Goal: Task Accomplishment & Management: Complete application form

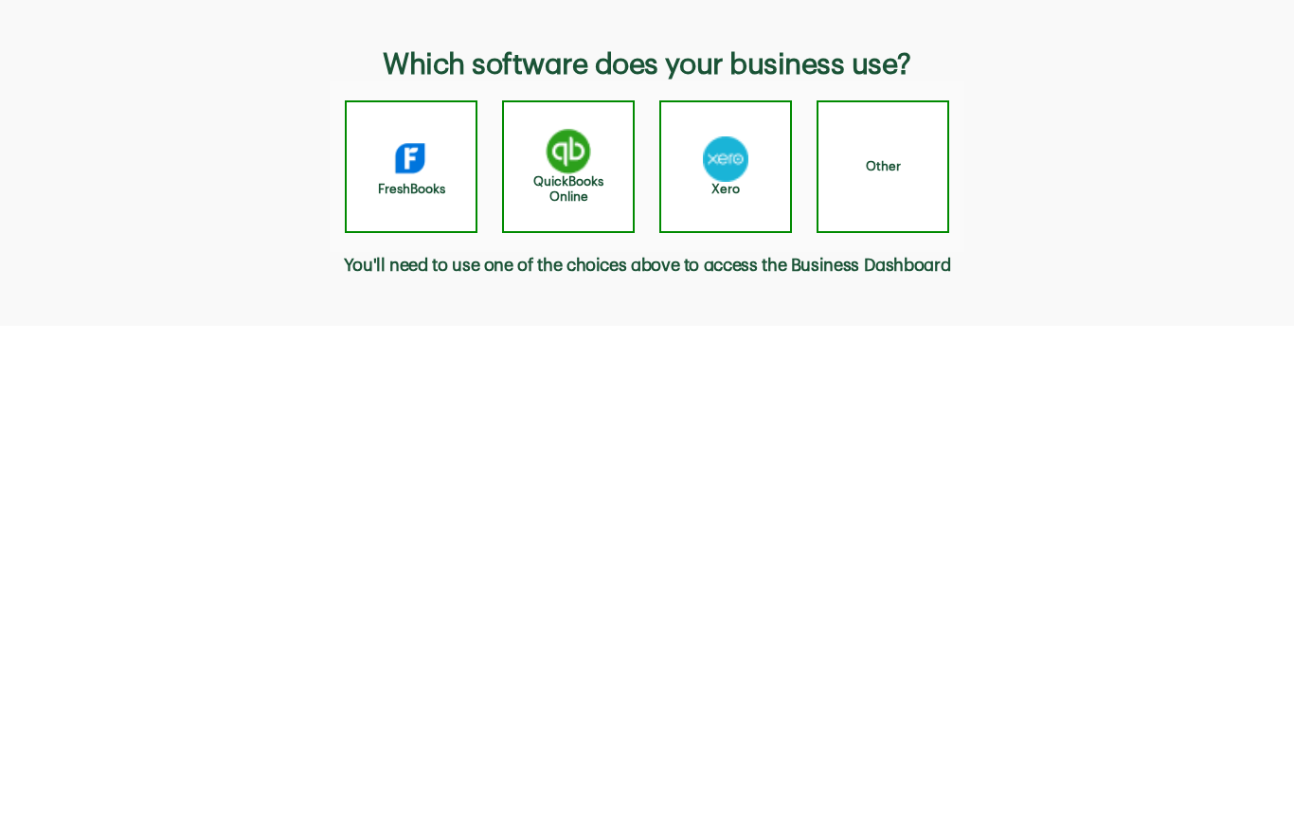
click at [892, 168] on h4 "Other" at bounding box center [883, 166] width 35 height 15
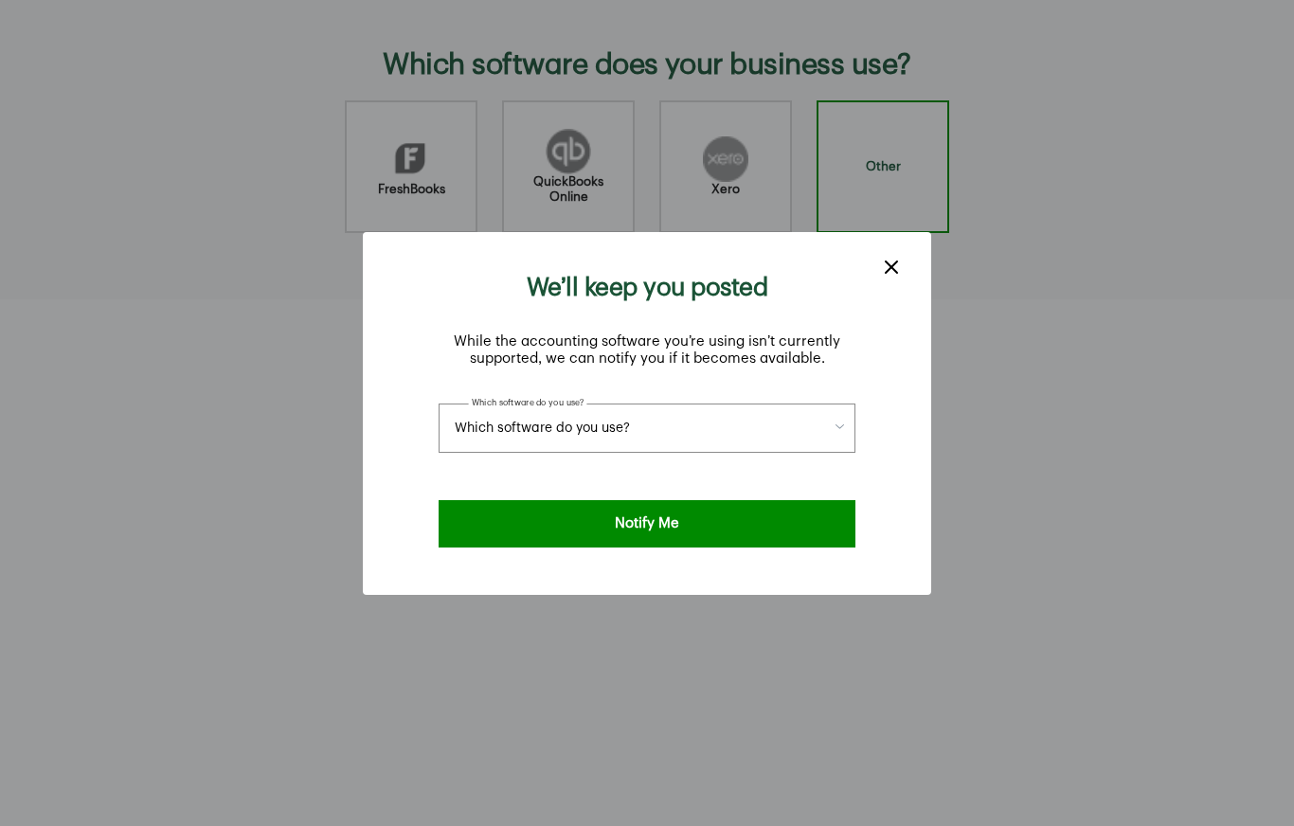
click at [824, 404] on button "Which software do you use?" at bounding box center [647, 428] width 417 height 49
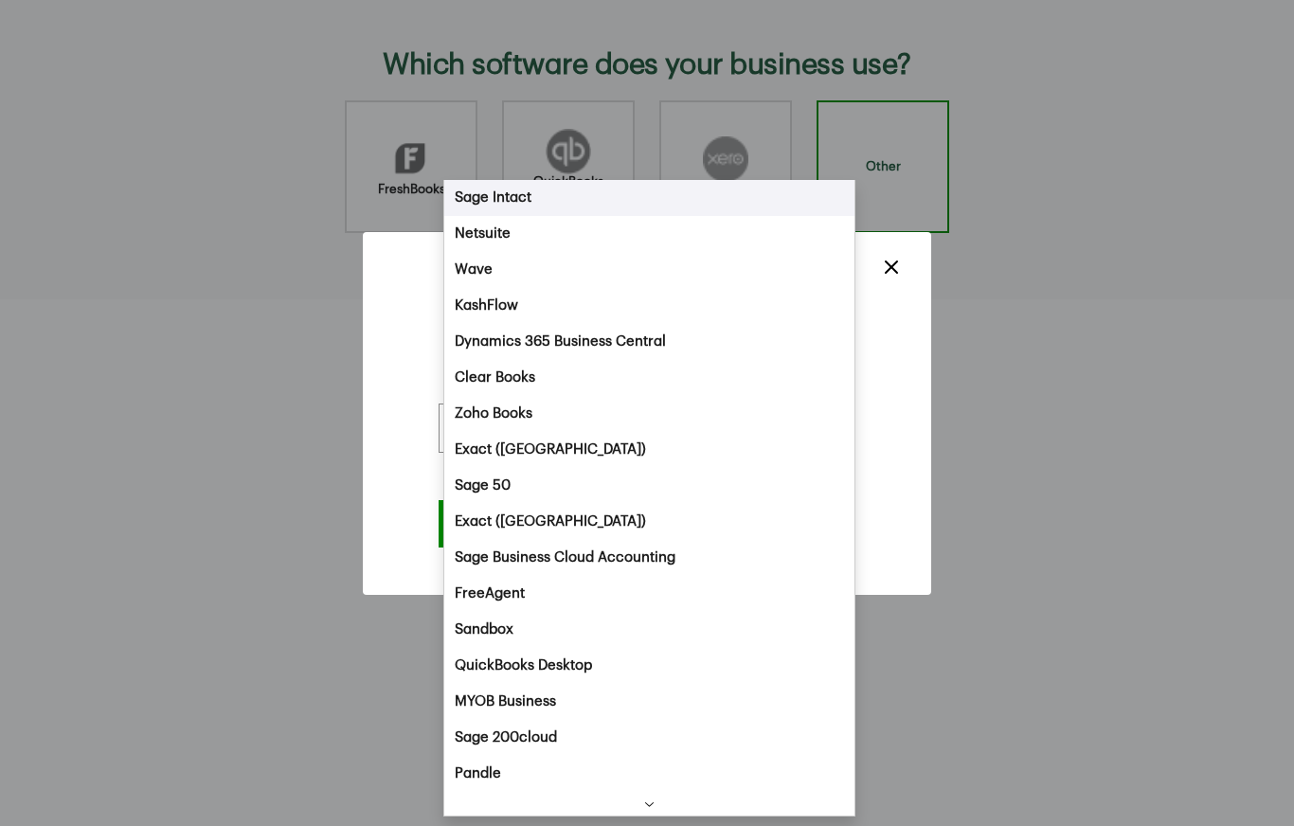
click at [512, 414] on span "Zoho Books" at bounding box center [494, 414] width 78 height 23
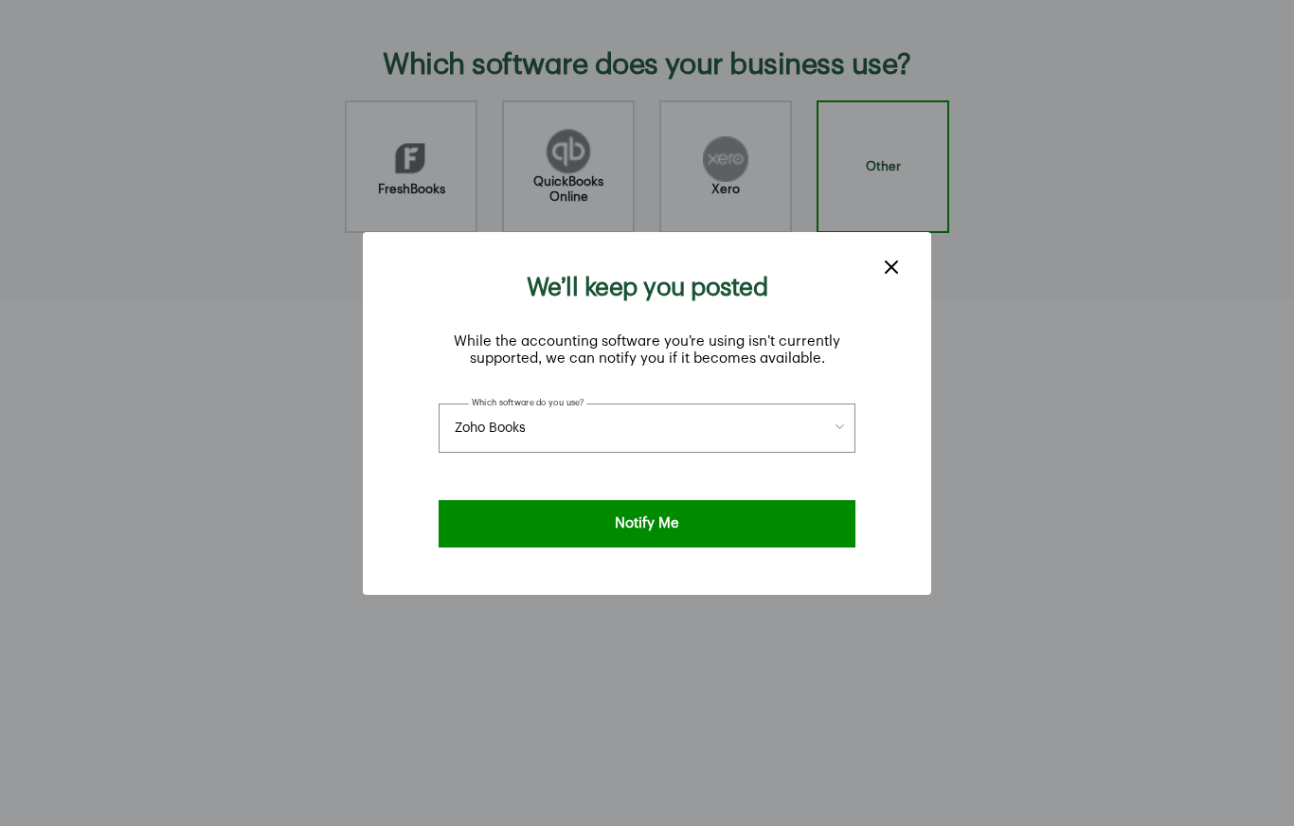
click at [702, 548] on button "Notify Me" at bounding box center [647, 523] width 417 height 47
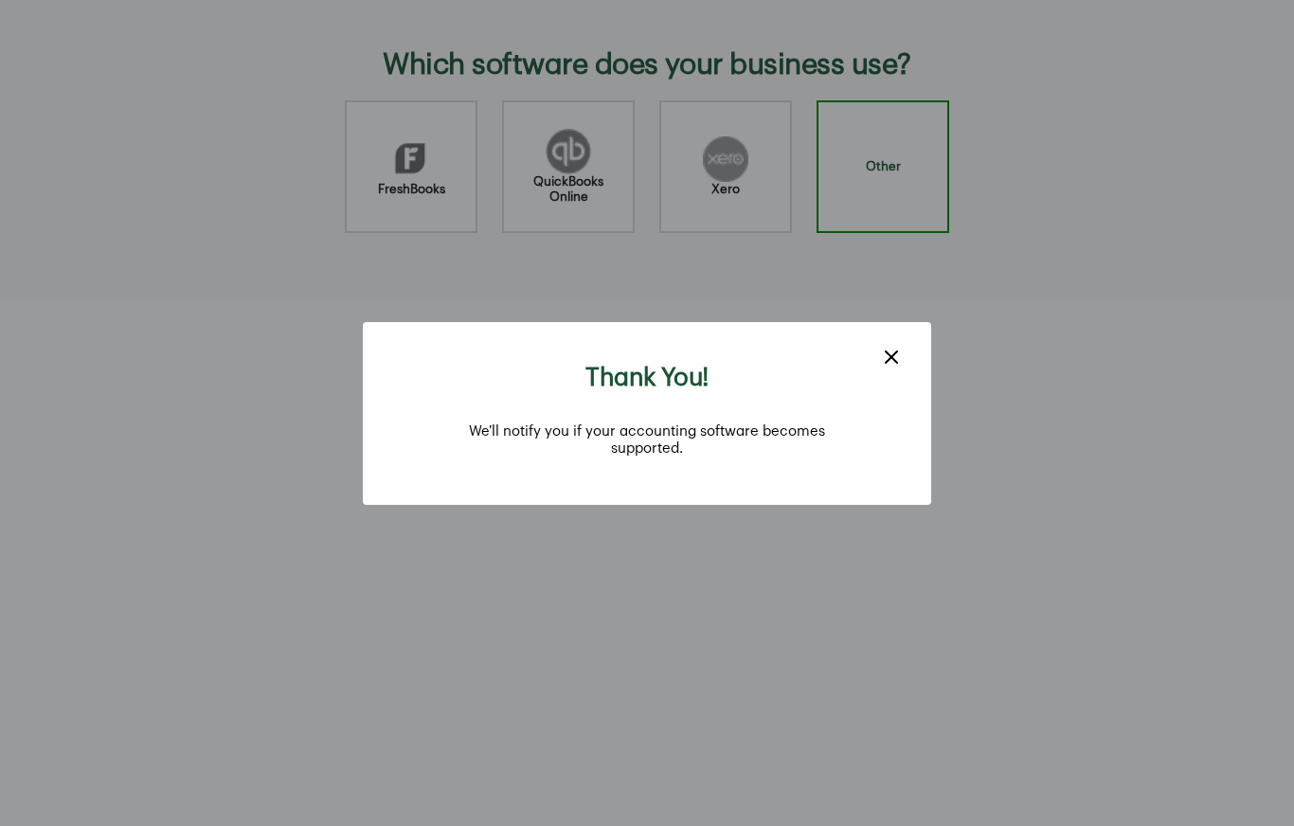
click at [889, 346] on icon "close dialog" at bounding box center [891, 357] width 23 height 23
